Goal: Communication & Community: Ask a question

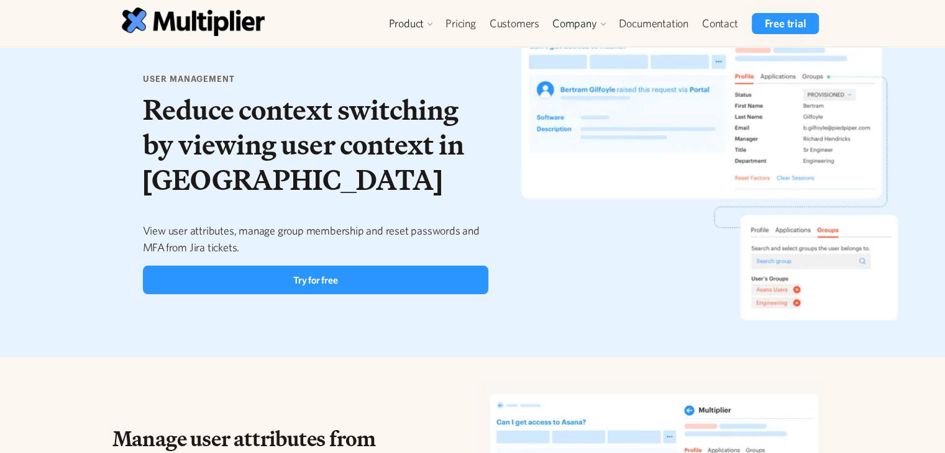
scroll to position [1608, 0]
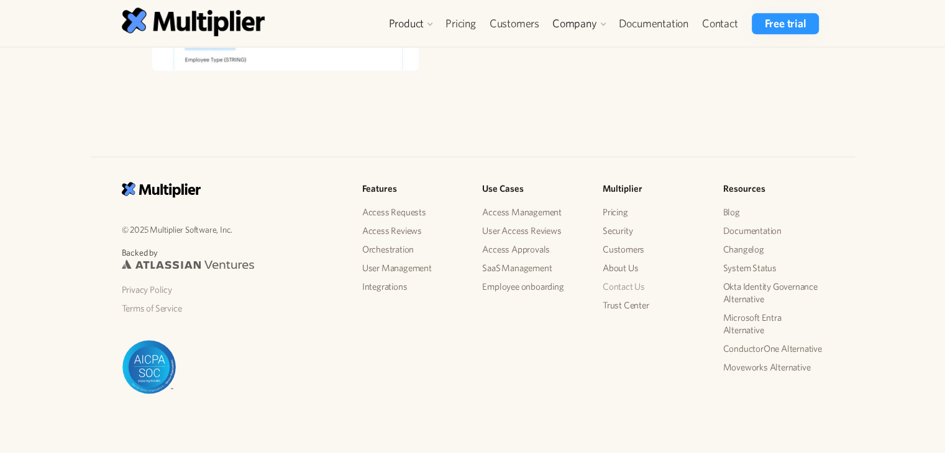
click at [629, 285] on link "Contact Us" at bounding box center [653, 287] width 101 height 19
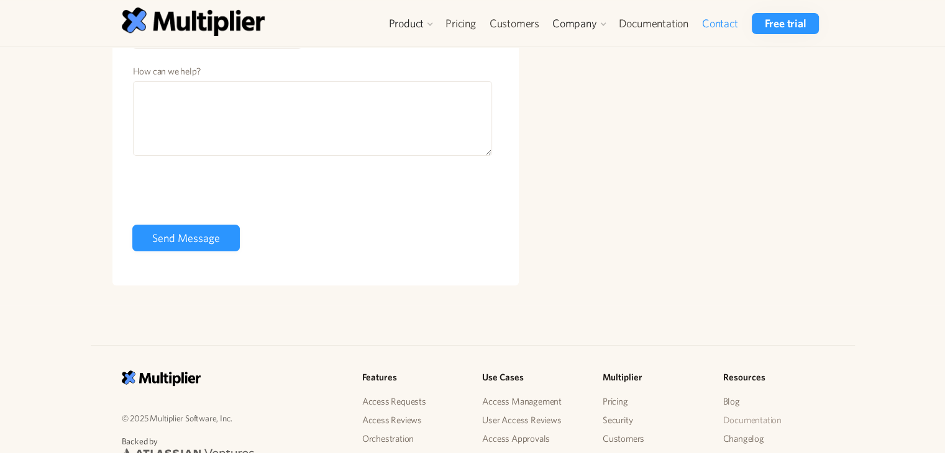
scroll to position [427, 0]
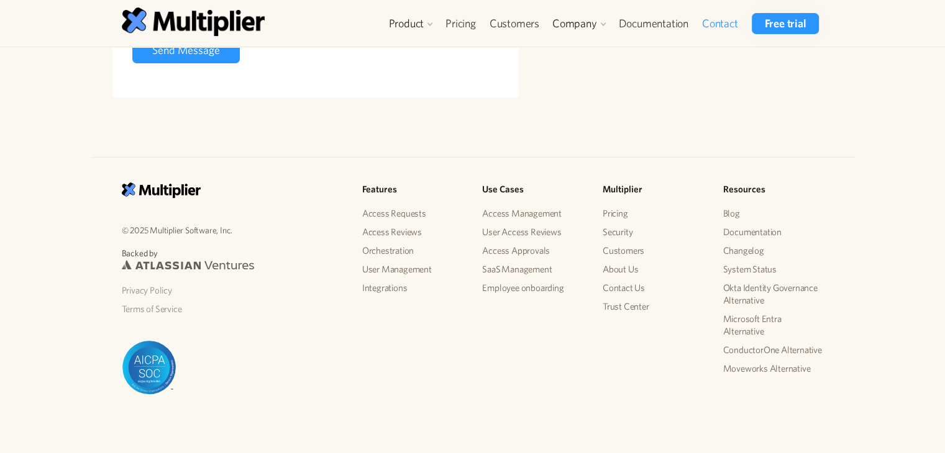
click at [364, 371] on div "© 2025 Multiplier Software, Inc. Backed by Privacy Policy Terms of Service Feat…" at bounding box center [473, 299] width 722 height 232
click at [615, 284] on link "Contact Us" at bounding box center [653, 288] width 101 height 19
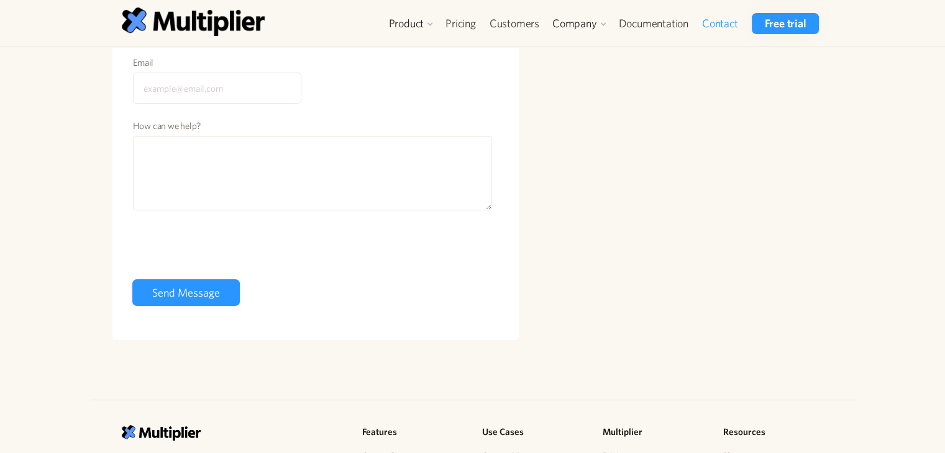
scroll to position [186, 0]
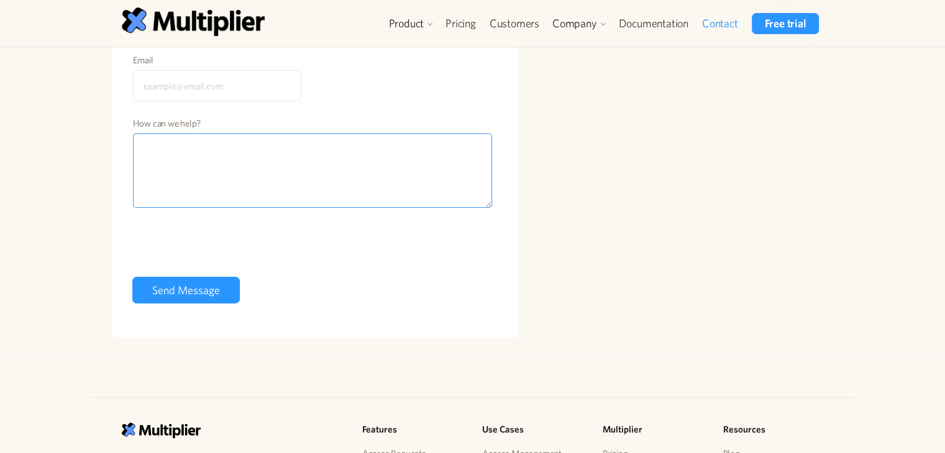
click at [211, 186] on textarea "How can we help?" at bounding box center [313, 171] width 360 height 75
paste textarea "Hi Dear sir I hope you're doing well! I came across your website and noticed it…"
type textarea "Hi Dear sir I hope you're doing well! I came across your website and noticed it…"
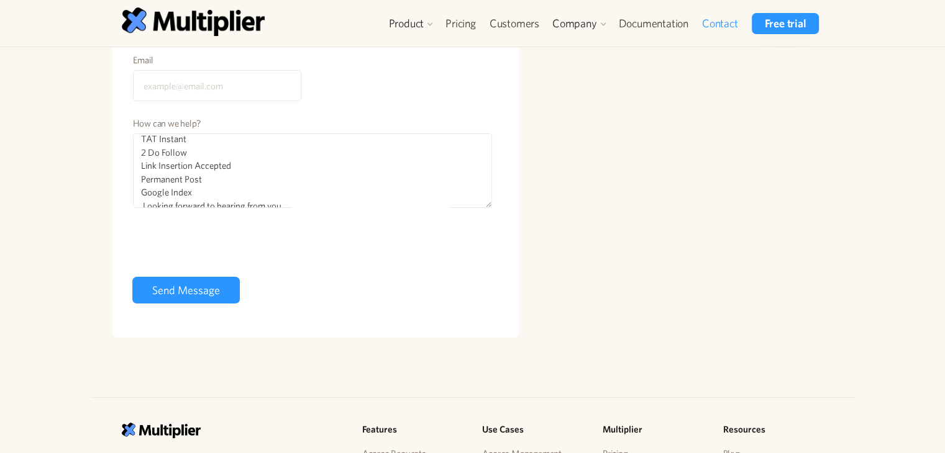
scroll to position [154, 0]
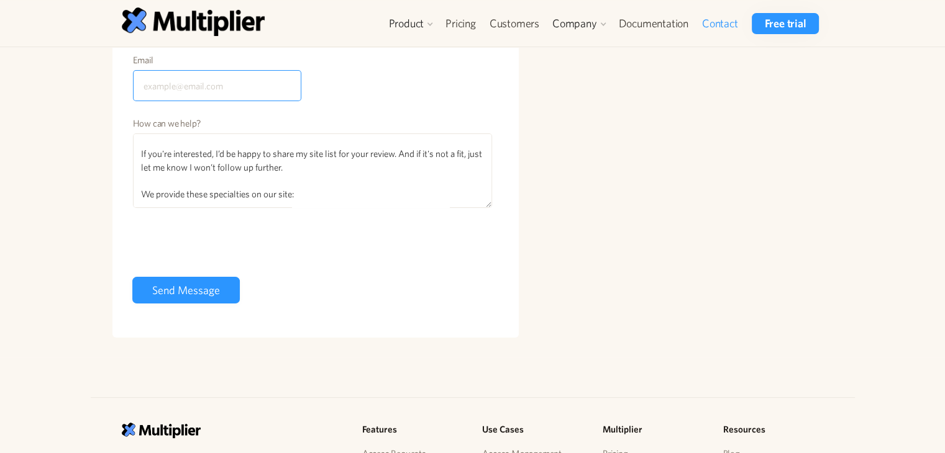
click at [217, 86] on input "Email" at bounding box center [217, 85] width 168 height 31
paste input "aj8710661@gmail.com"
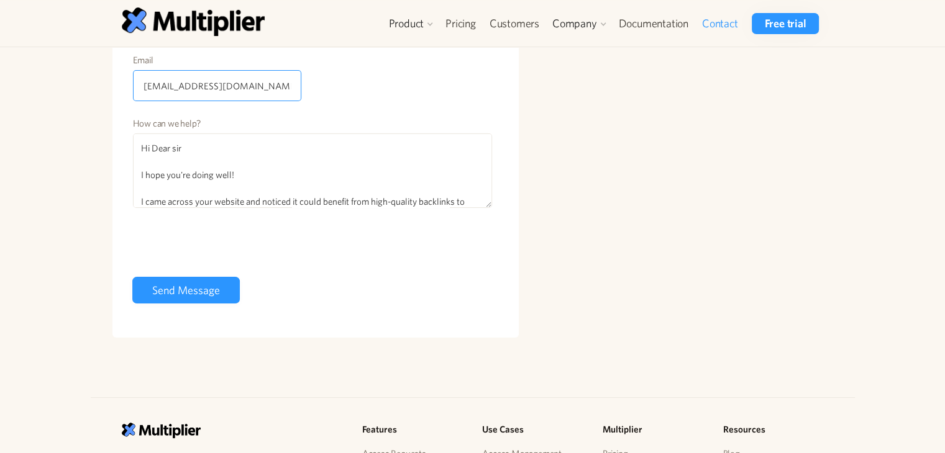
scroll to position [62, 0]
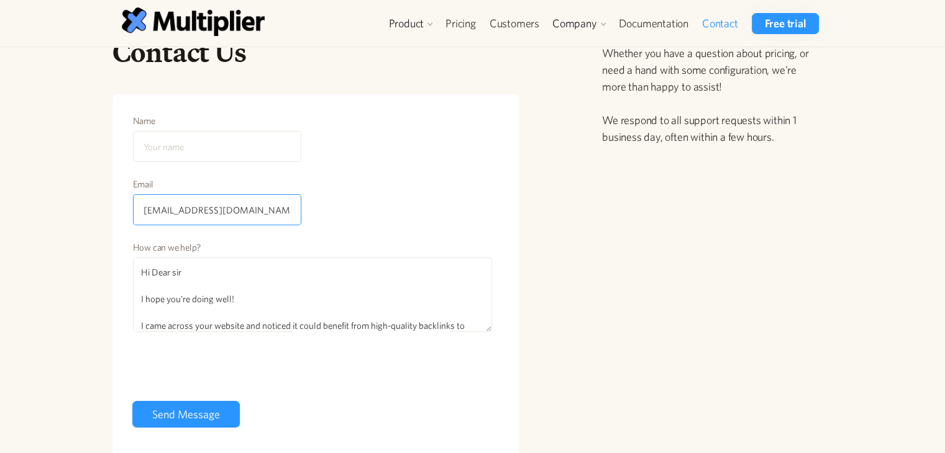
type input "aj8710661@gmail.com"
drag, startPoint x: 194, startPoint y: 164, endPoint x: 209, endPoint y: 147, distance: 22.4
click at [194, 163] on div "Name" at bounding box center [217, 143] width 170 height 58
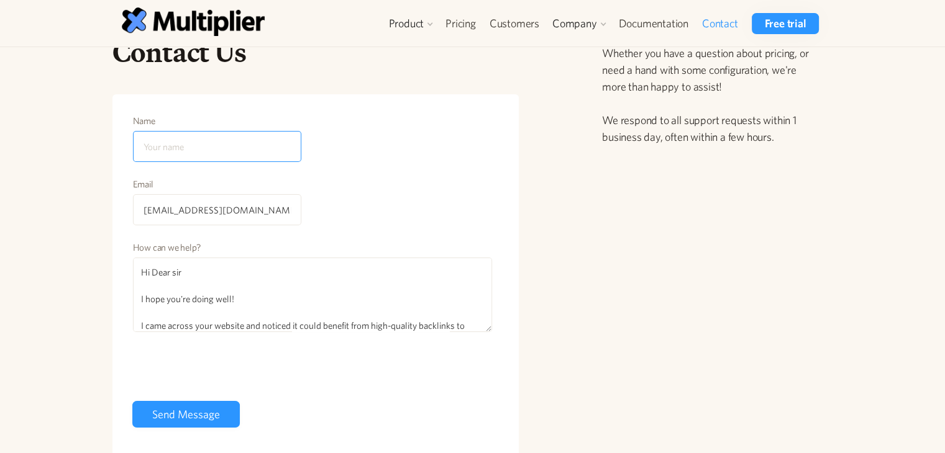
click at [209, 147] on input "Name" at bounding box center [217, 146] width 168 height 31
type input "noman"
click at [211, 145] on input "noman" at bounding box center [217, 146] width 168 height 31
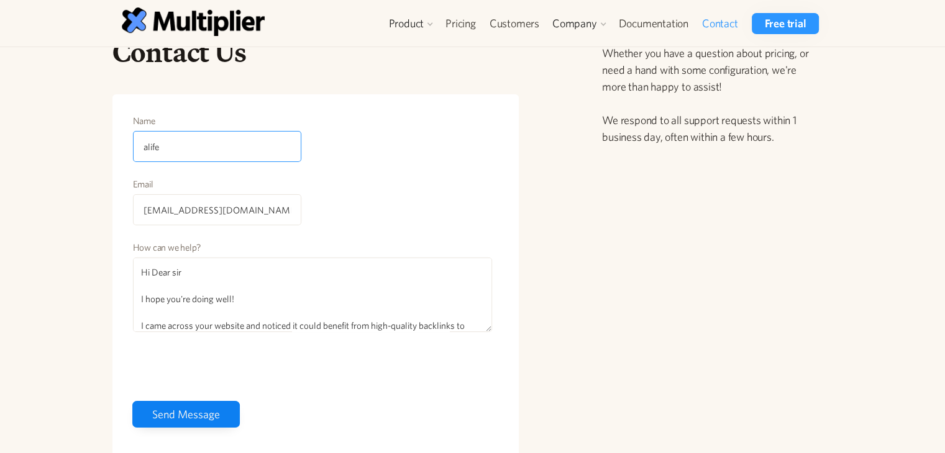
type input "alife"
click at [185, 407] on input "Send Message" at bounding box center [185, 414] width 107 height 27
type input "Please wait..."
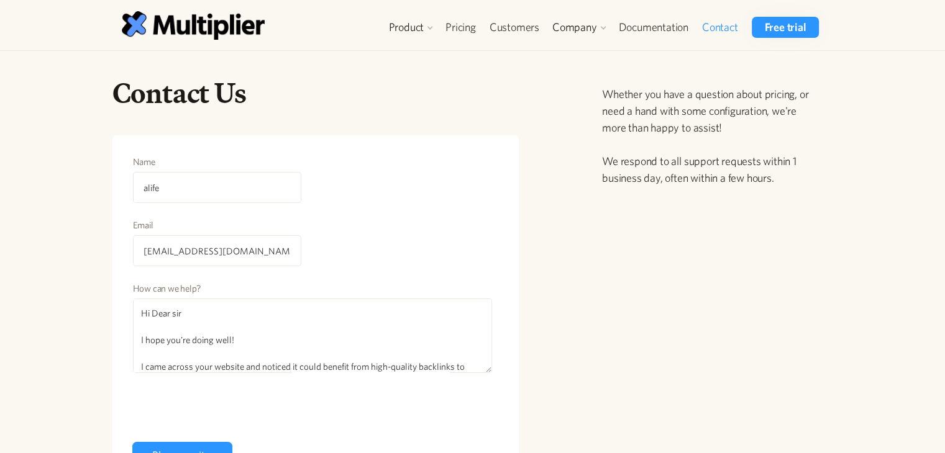
scroll to position [0, 0]
